Goal: Task Accomplishment & Management: Complete application form

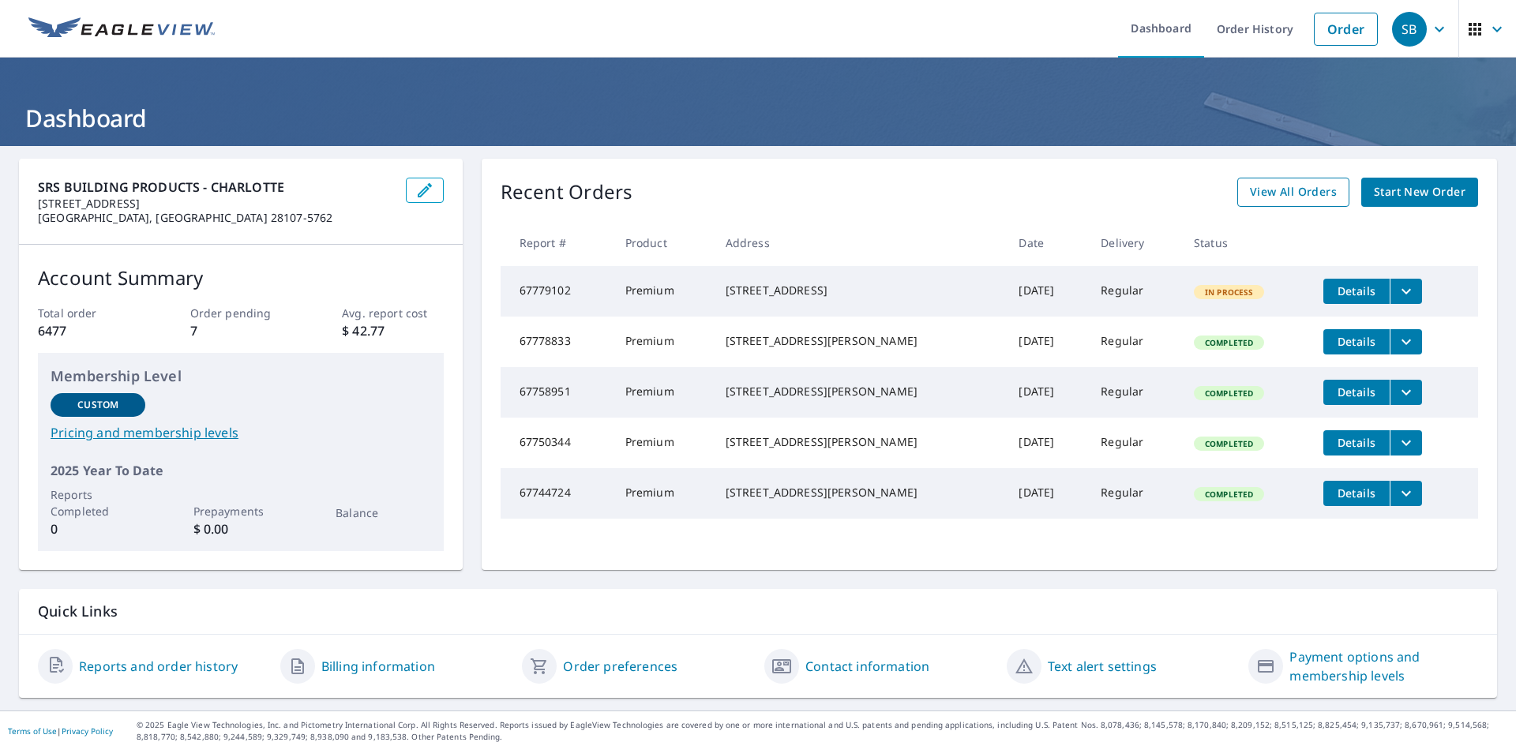
click at [1276, 197] on span "View All Orders" at bounding box center [1293, 192] width 87 height 20
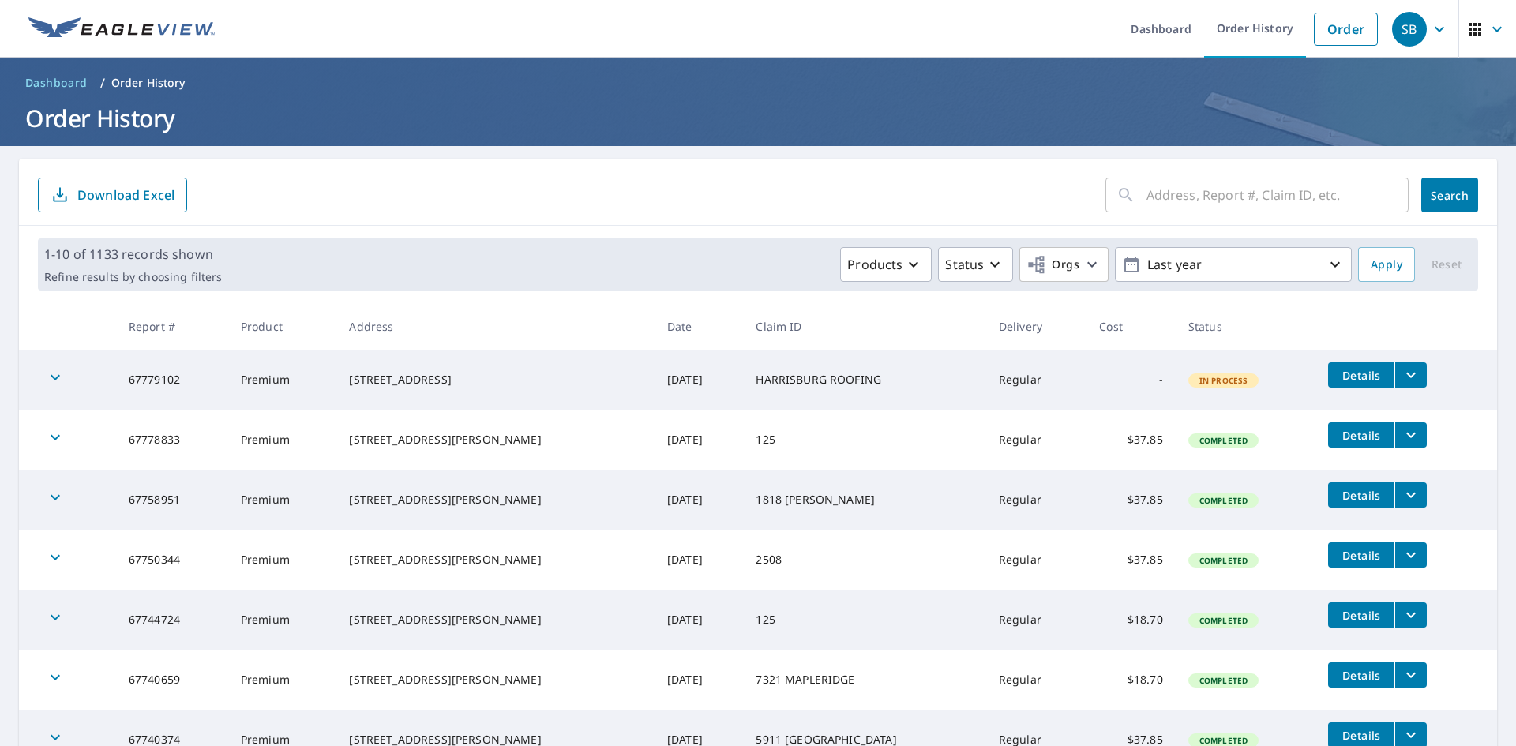
click at [1244, 212] on input "text" at bounding box center [1277, 195] width 262 height 44
type input "14723"
click button "Search" at bounding box center [1449, 195] width 57 height 35
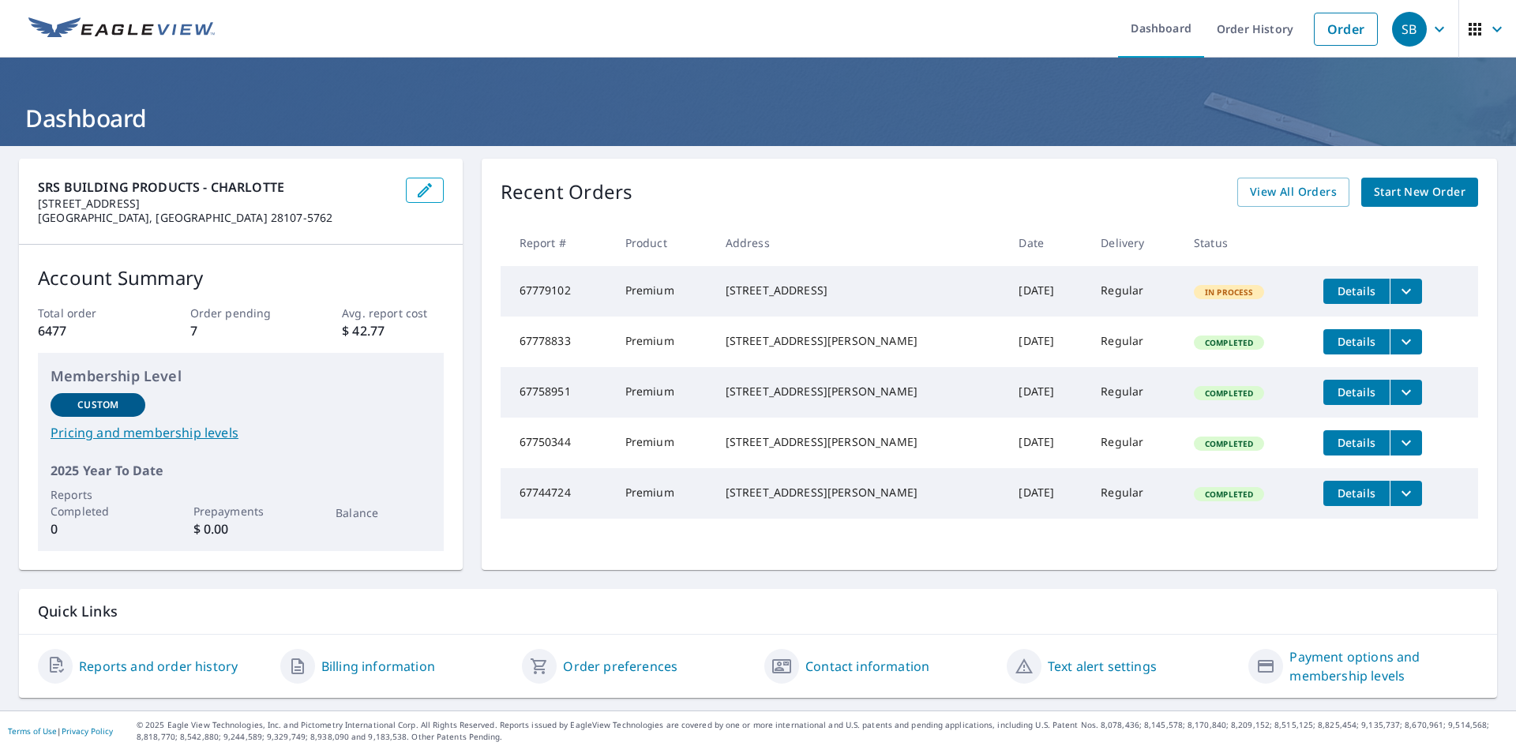
click at [1374, 182] on span "Start New Order" at bounding box center [1420, 192] width 92 height 20
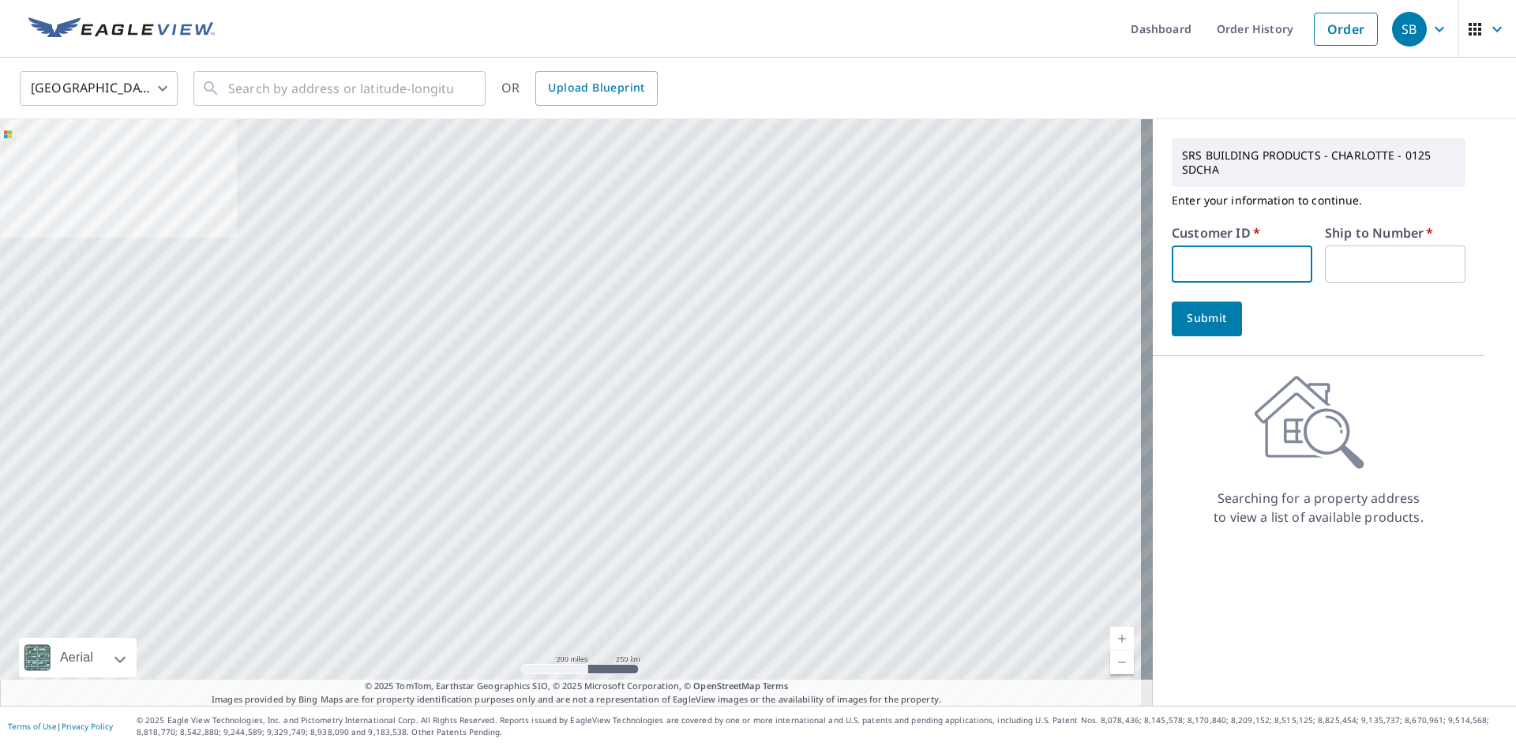
click at [1239, 272] on input "text" at bounding box center [1242, 264] width 141 height 37
type input "IMS125"
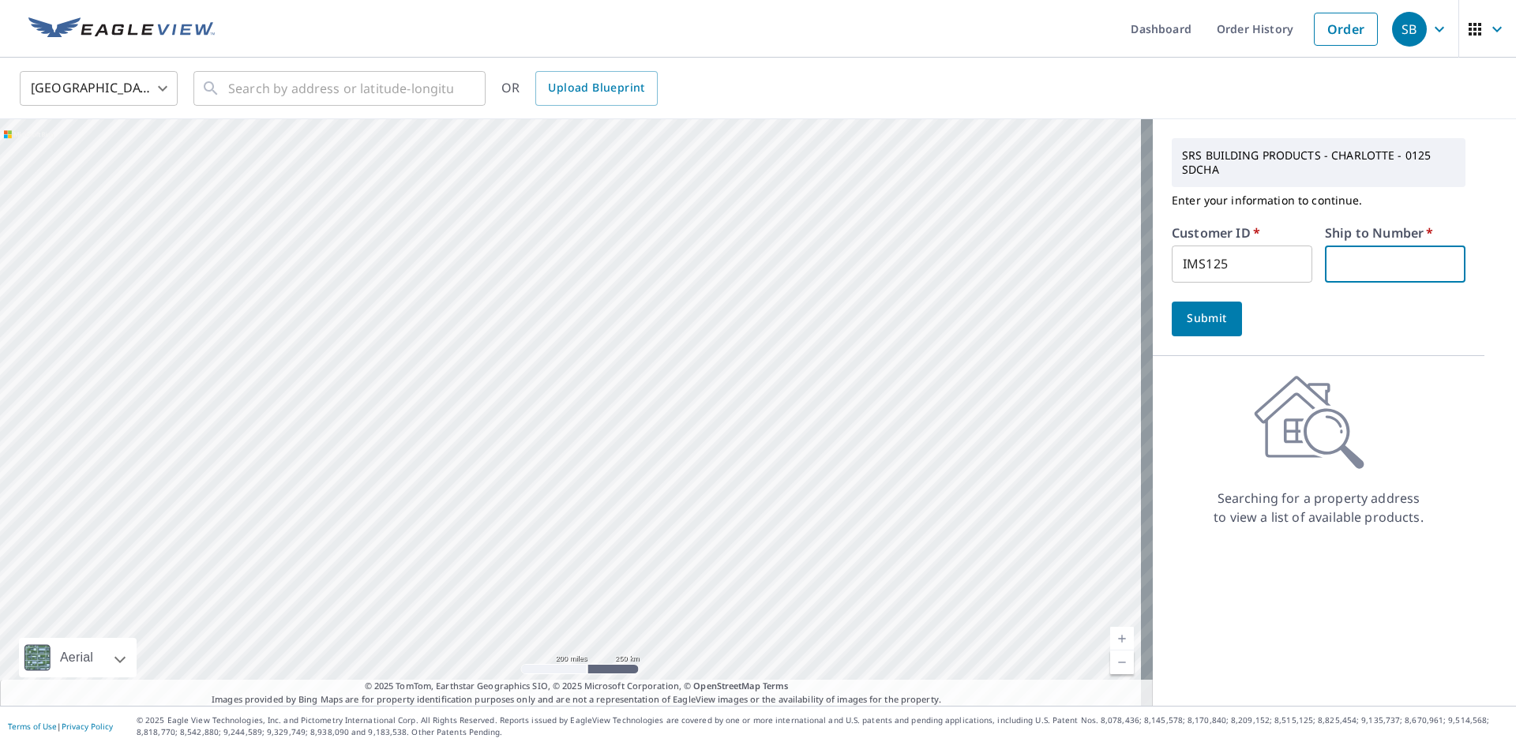
click at [1382, 262] on input "text" at bounding box center [1395, 264] width 141 height 37
type input "1"
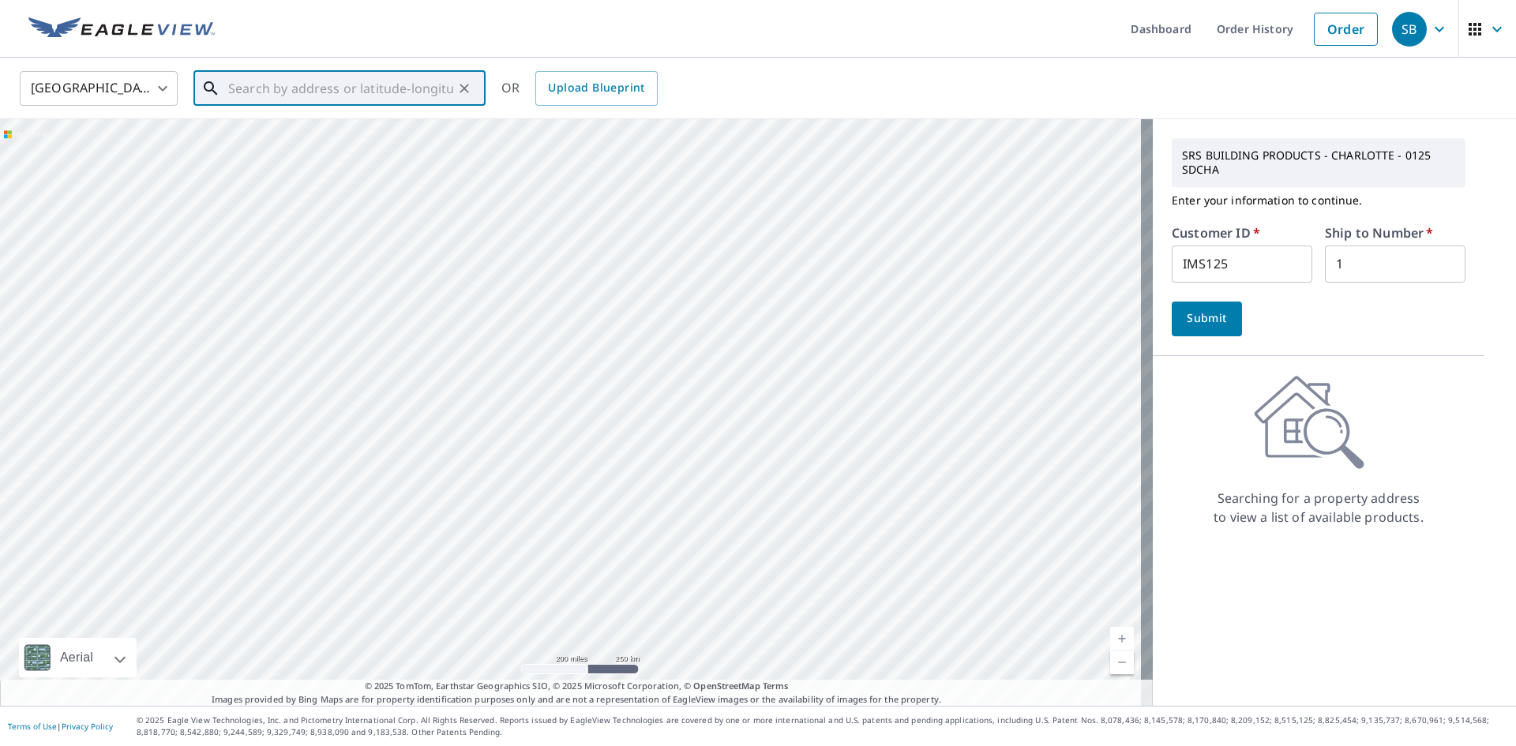
click at [393, 93] on input "text" at bounding box center [340, 88] width 225 height 44
paste input "[STREET_ADDRESS][PERSON_NAME]"
type input "[STREET_ADDRESS][PERSON_NAME]"
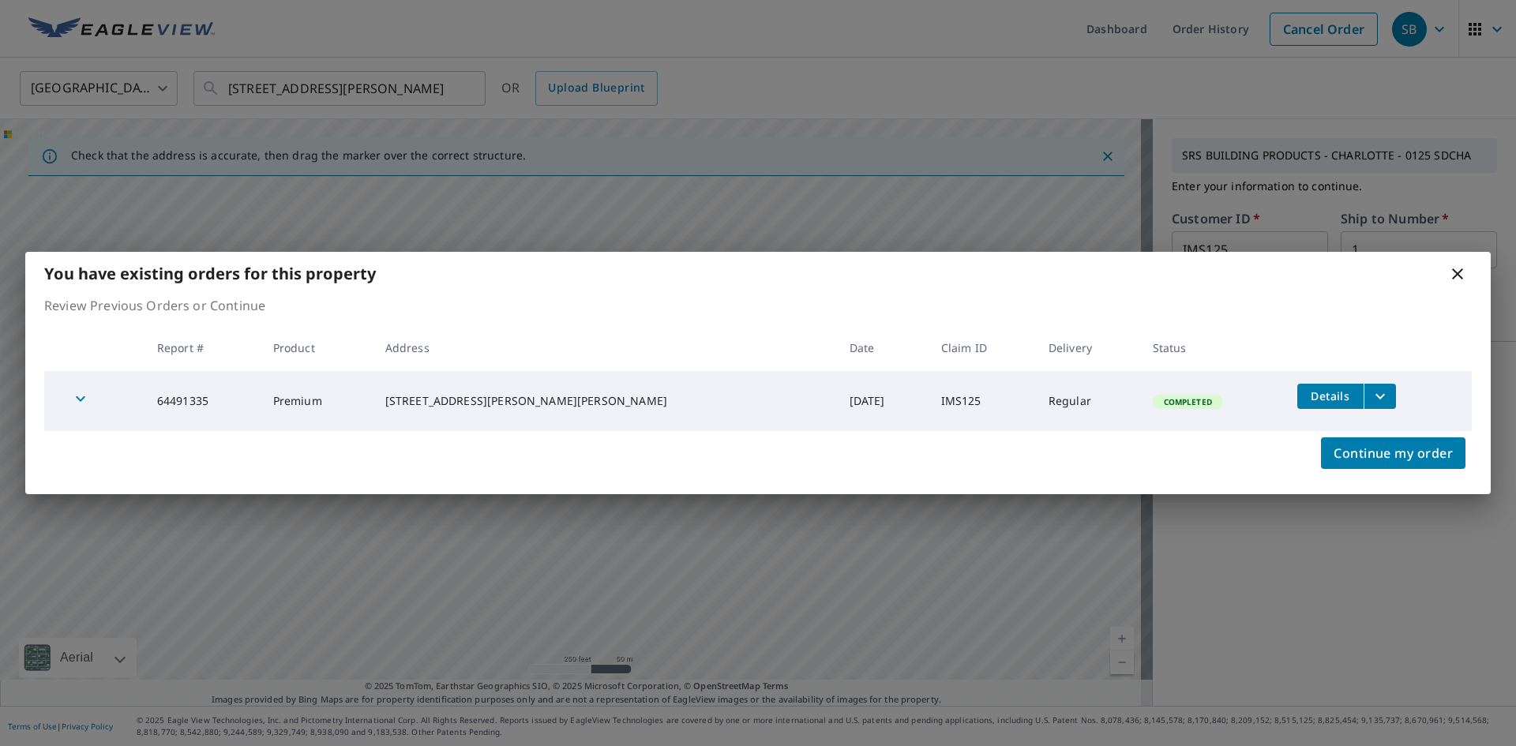
click at [1370, 387] on icon "filesDropdownBtn-64491335" at bounding box center [1379, 396] width 19 height 19
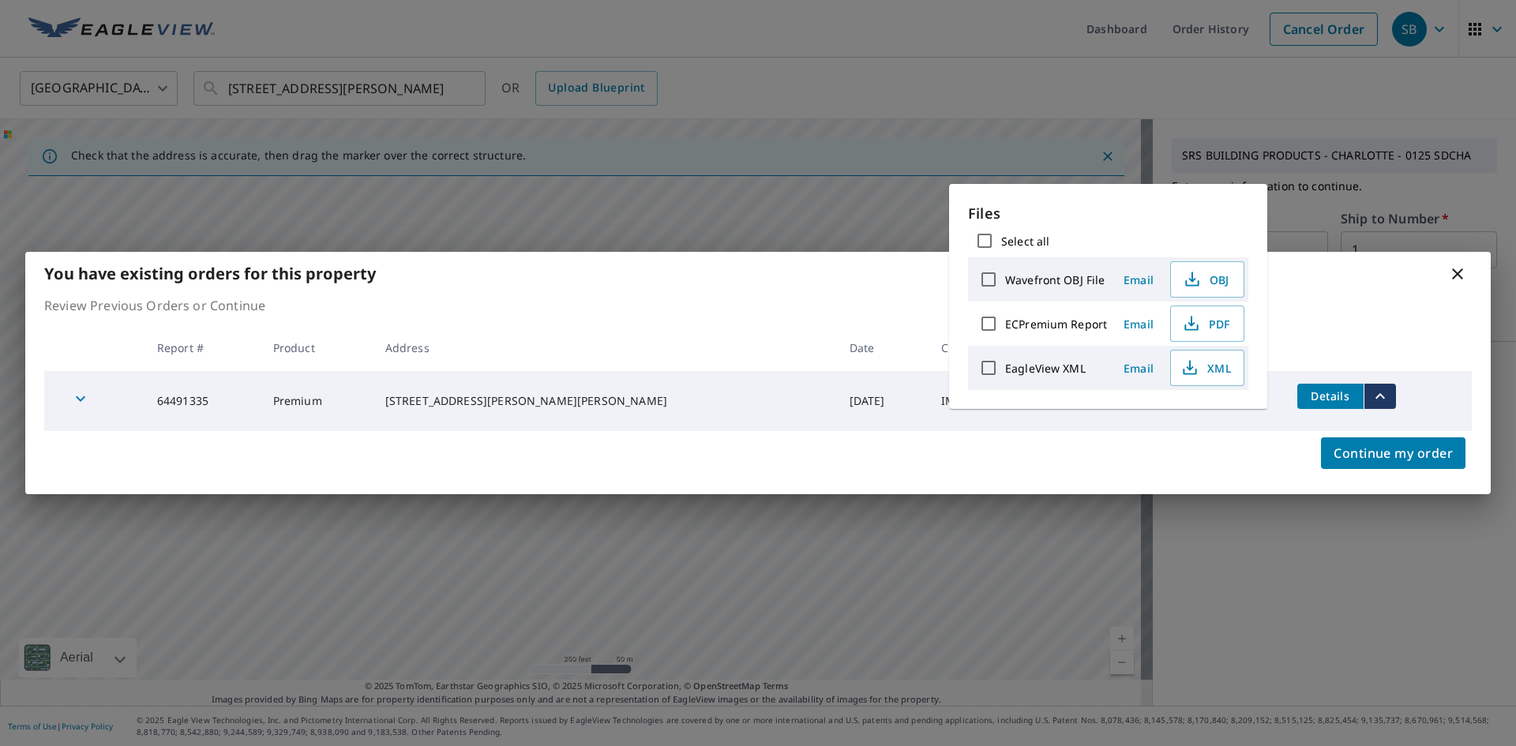
click at [1130, 324] on span "Email" at bounding box center [1138, 324] width 38 height 15
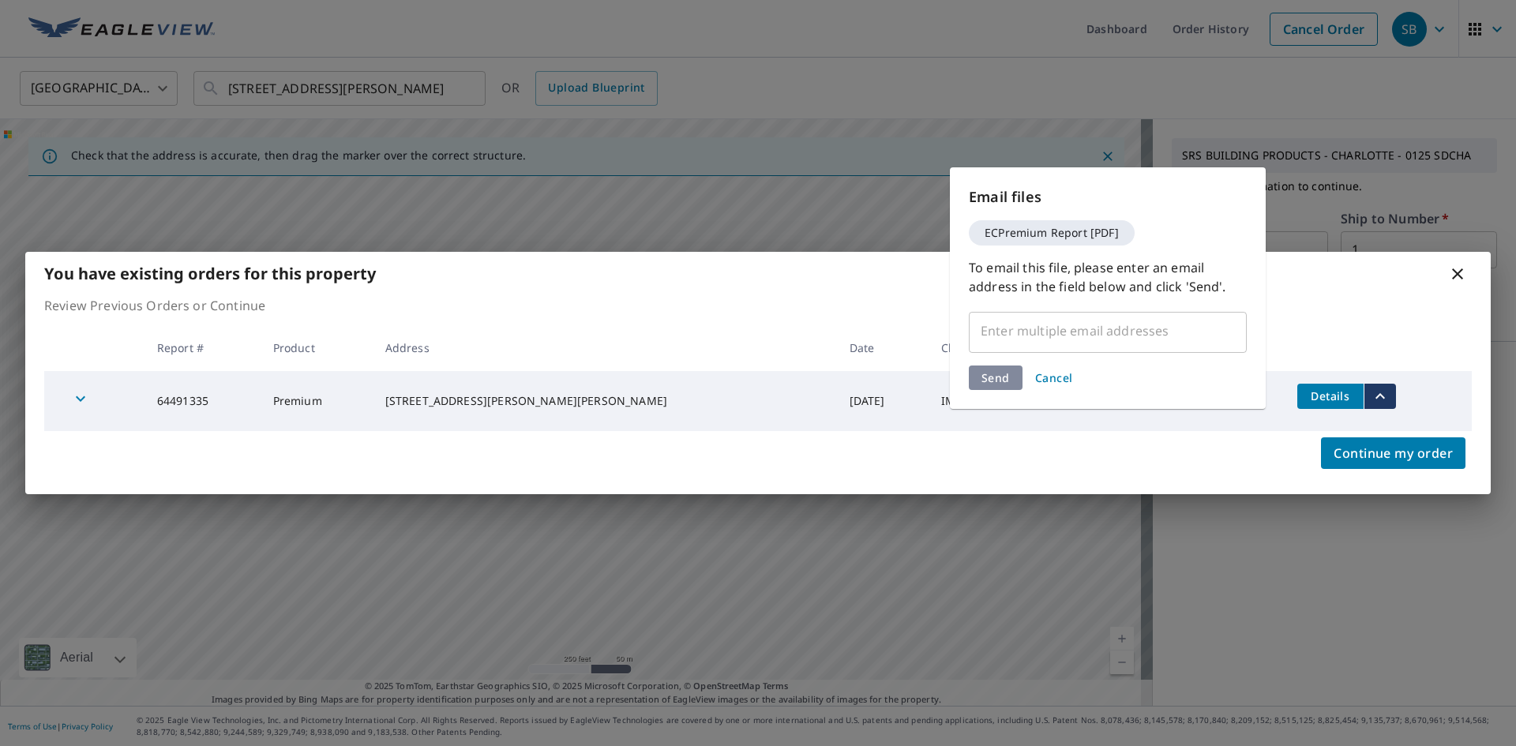
click at [1142, 328] on input "text" at bounding box center [1096, 331] width 240 height 30
click at [1127, 348] on div "​" at bounding box center [1108, 331] width 278 height 44
click at [1110, 332] on input "text" at bounding box center [1096, 331] width 240 height 30
click at [1080, 324] on input "text" at bounding box center [1096, 331] width 240 height 30
click at [1123, 327] on input "text" at bounding box center [1096, 331] width 240 height 30
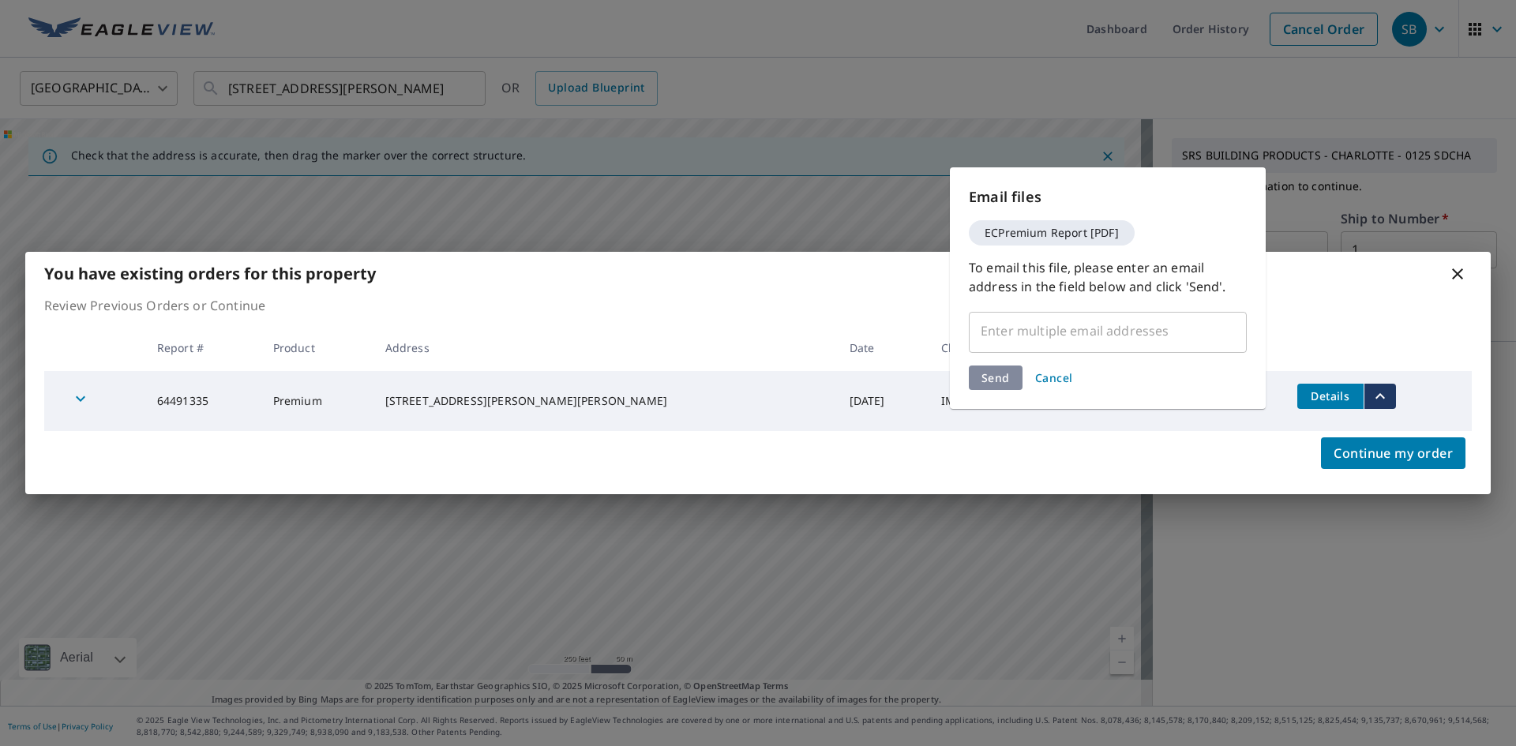
click at [1054, 339] on input "text" at bounding box center [1096, 331] width 240 height 30
click at [1119, 338] on input "text" at bounding box center [1096, 331] width 240 height 30
click at [1119, 334] on input "text" at bounding box center [1096, 331] width 240 height 30
click at [1114, 328] on input "text" at bounding box center [1096, 331] width 240 height 30
click at [1041, 377] on span "Cancel" at bounding box center [1054, 377] width 38 height 15
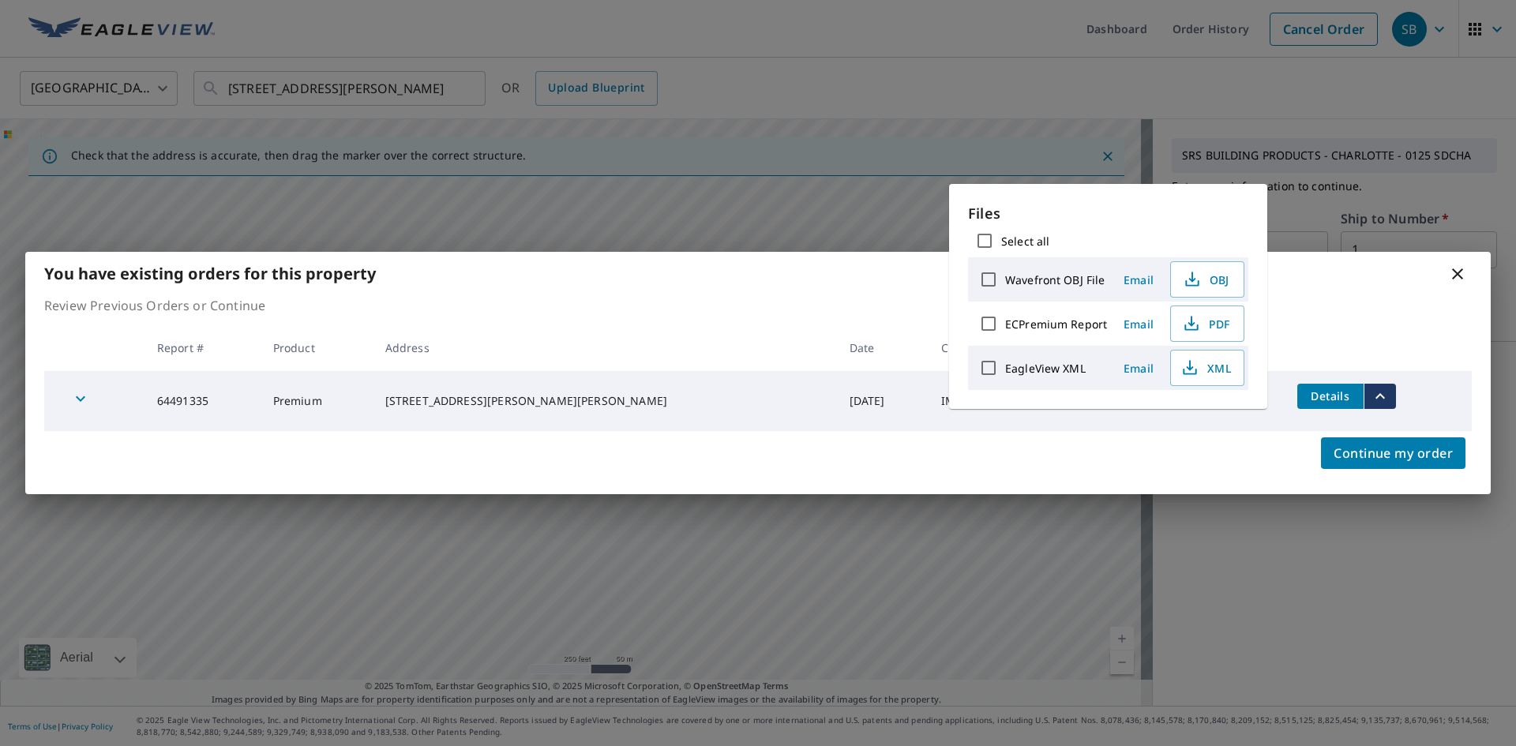
click at [1147, 322] on span "Email" at bounding box center [1138, 324] width 38 height 15
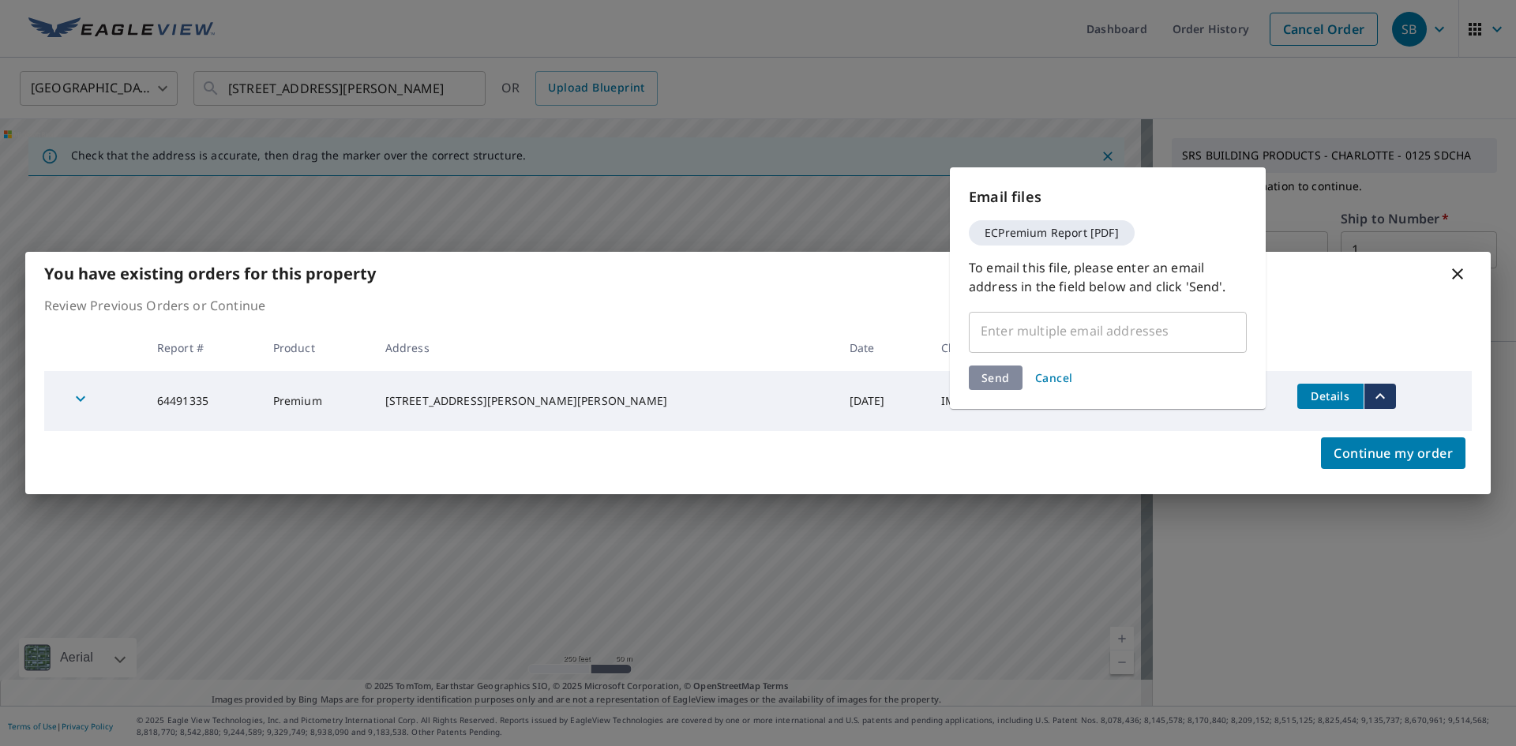
click at [1126, 330] on input "text" at bounding box center [1096, 331] width 240 height 30
click at [1050, 400] on div "Email files ECPremium Report [PDF] To email this file, please enter an email ad…" at bounding box center [1108, 288] width 316 height 242
click at [1059, 357] on div "Email files ECPremium Report [PDF] To email this file, please enter an email ad…" at bounding box center [1108, 288] width 316 height 242
click at [1063, 388] on button "Cancel" at bounding box center [1054, 378] width 51 height 24
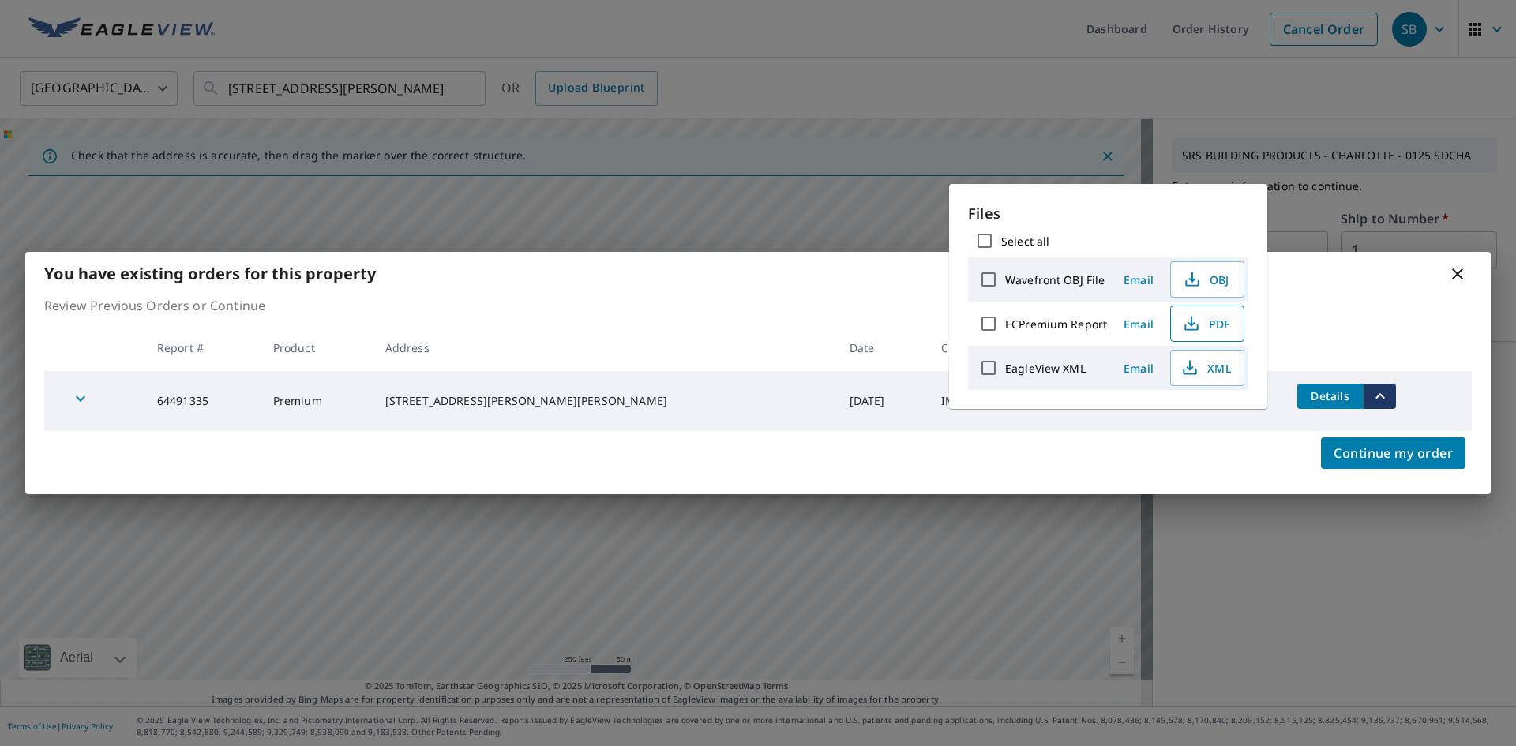
click at [1210, 328] on span "PDF" at bounding box center [1205, 323] width 51 height 19
click at [1149, 322] on span "Email" at bounding box center [1138, 324] width 38 height 15
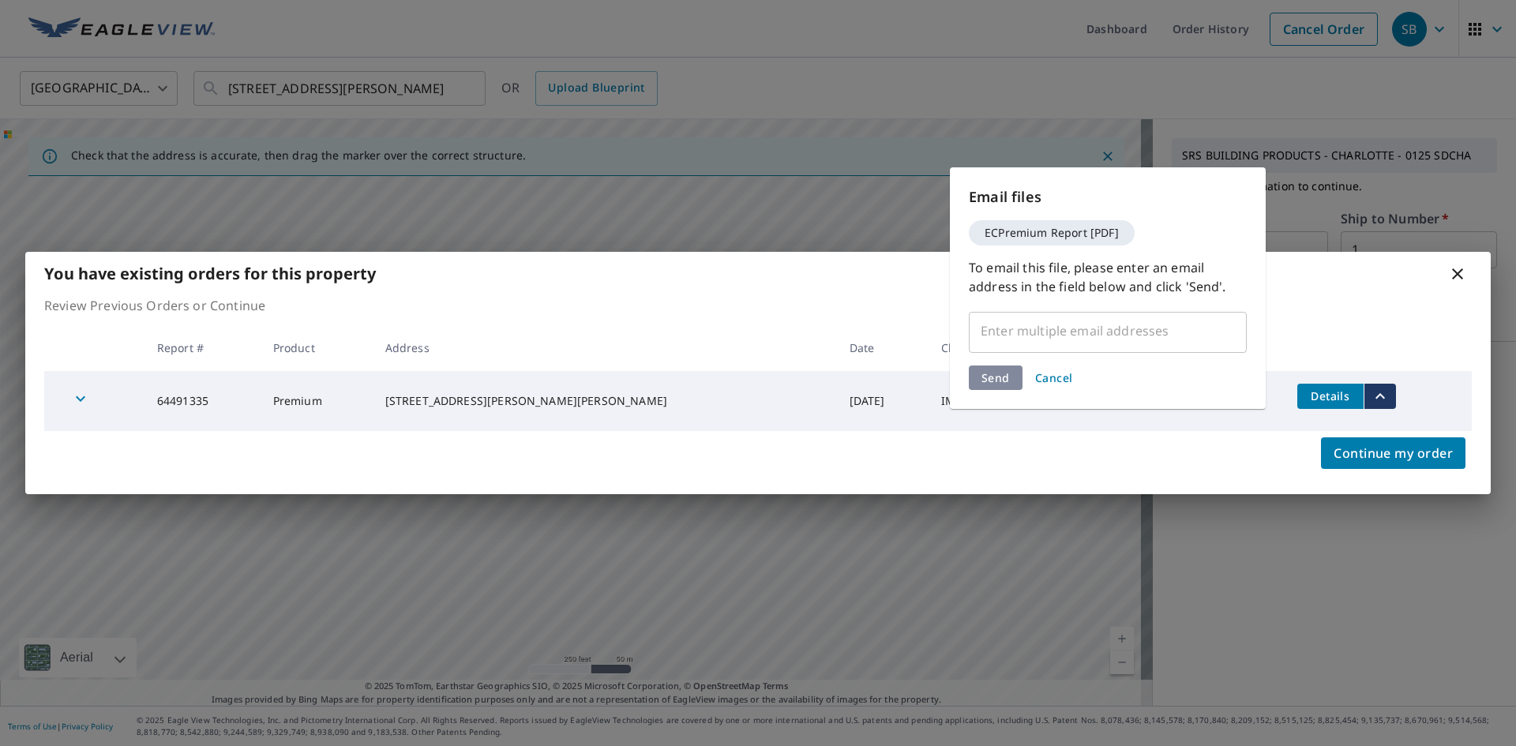
click at [1150, 324] on input "text" at bounding box center [1096, 331] width 240 height 30
click at [1084, 340] on input "text" at bounding box center [1096, 331] width 240 height 30
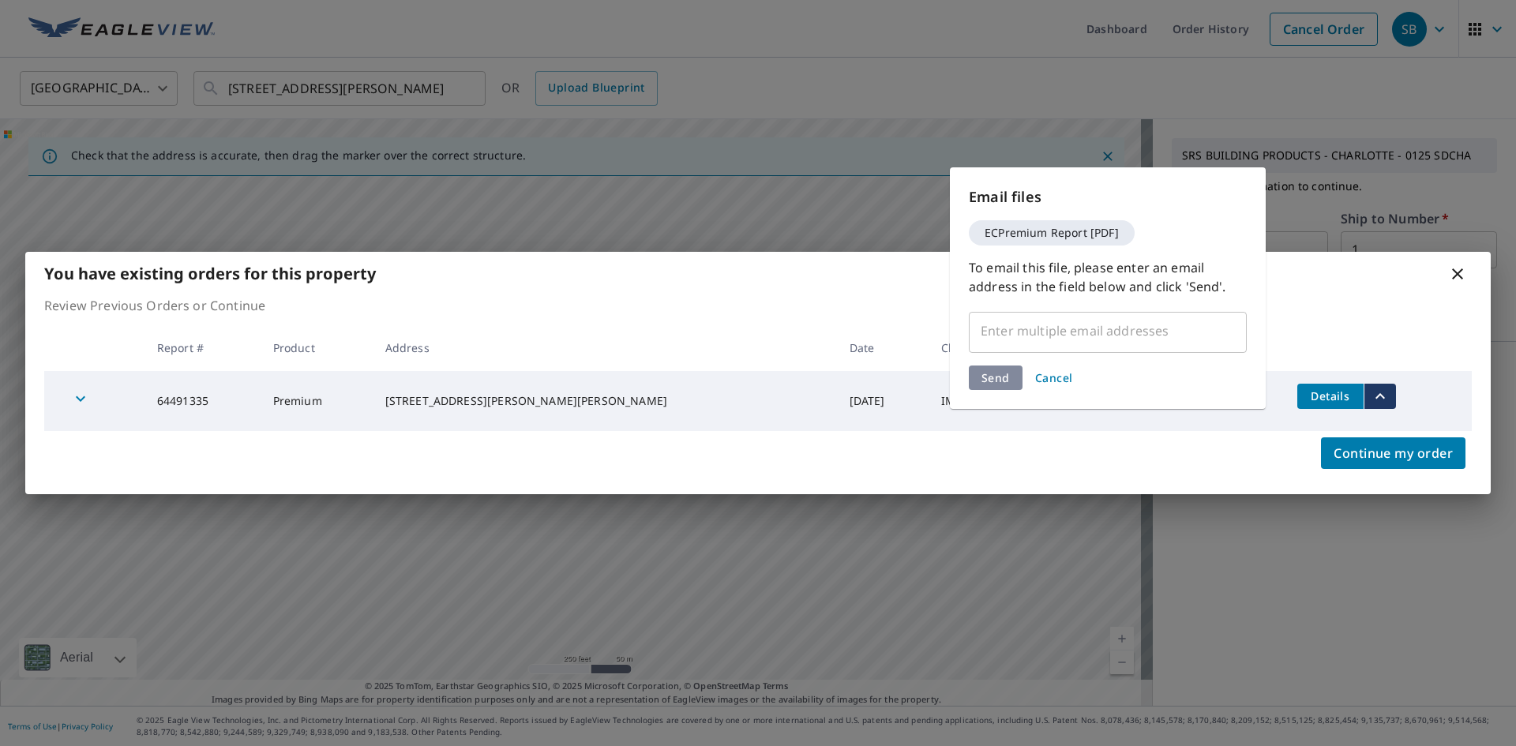
drag, startPoint x: 1084, startPoint y: 340, endPoint x: 1038, endPoint y: 251, distance: 100.3
click at [1082, 339] on input "text" at bounding box center [1096, 331] width 240 height 30
click at [1040, 222] on div "ECPremium Report [PDF]" at bounding box center [1052, 232] width 166 height 25
click at [1056, 342] on input "text" at bounding box center [1096, 331] width 240 height 30
click at [1057, 342] on input "text" at bounding box center [1096, 331] width 240 height 30
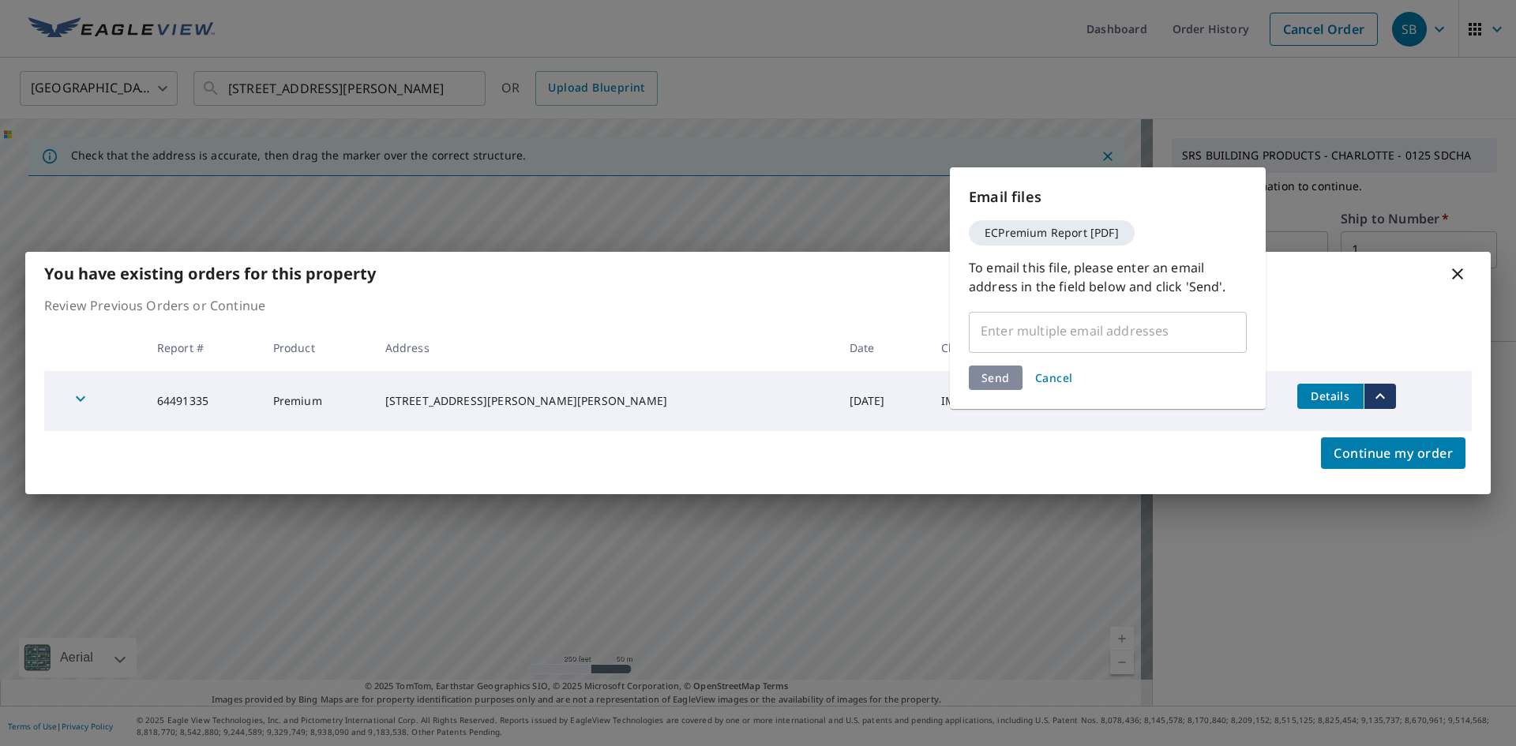
click at [1057, 342] on input "text" at bounding box center [1096, 331] width 240 height 30
click at [1070, 371] on span "Cancel" at bounding box center [1054, 377] width 38 height 15
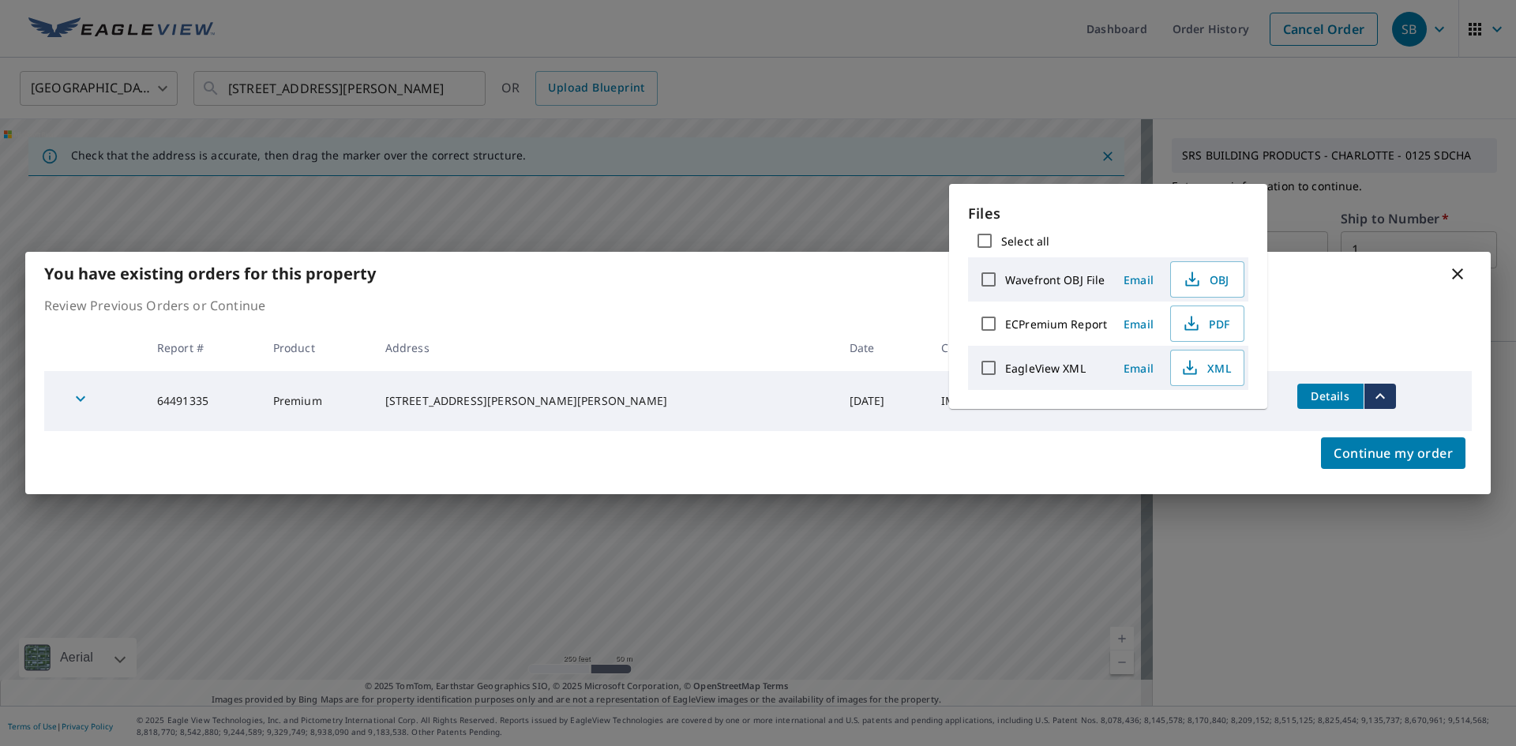
click at [1140, 428] on td "Completed" at bounding box center [1212, 401] width 144 height 60
